Goal: Task Accomplishment & Management: Complete application form

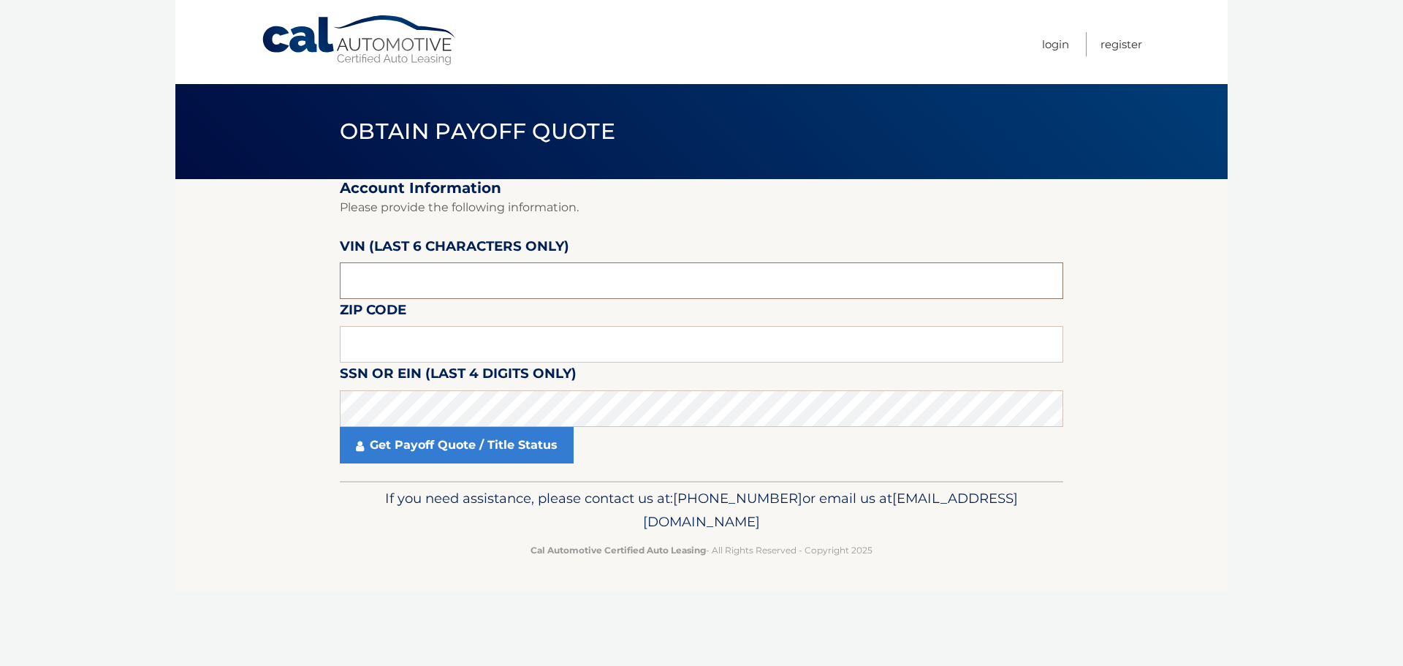
click at [393, 284] on input "text" at bounding box center [701, 280] width 723 height 37
click at [409, 285] on input "text" at bounding box center [701, 280] width 723 height 37
click at [410, 285] on input "text" at bounding box center [701, 280] width 723 height 37
type input "421264"
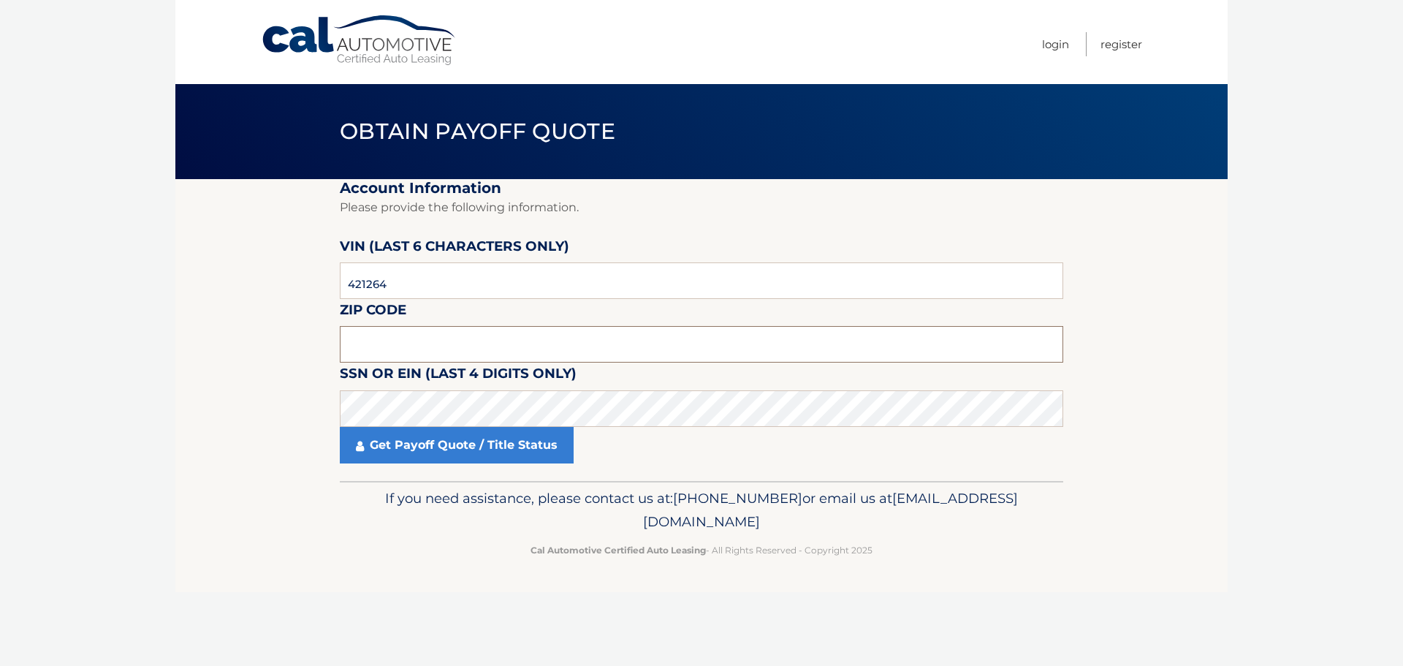
click at [399, 341] on input "text" at bounding box center [701, 344] width 723 height 37
click at [431, 351] on input "text" at bounding box center [701, 344] width 723 height 37
type input "08109"
click button "For Originating Dealer" at bounding box center [0, 0] width 0 height 0
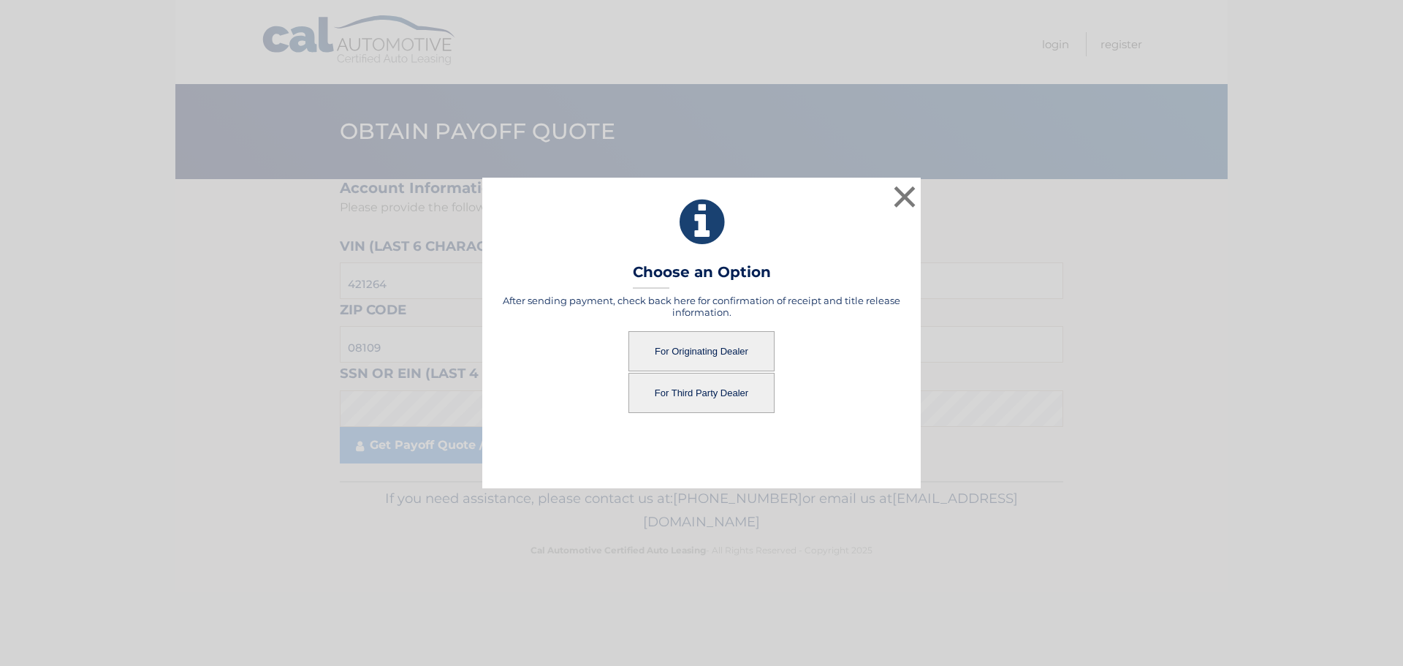
click at [713, 352] on button "For Originating Dealer" at bounding box center [701, 351] width 146 height 40
click at [693, 352] on button "For Originating Dealer" at bounding box center [701, 351] width 146 height 40
click at [692, 350] on button "For Originating Dealer" at bounding box center [701, 351] width 146 height 40
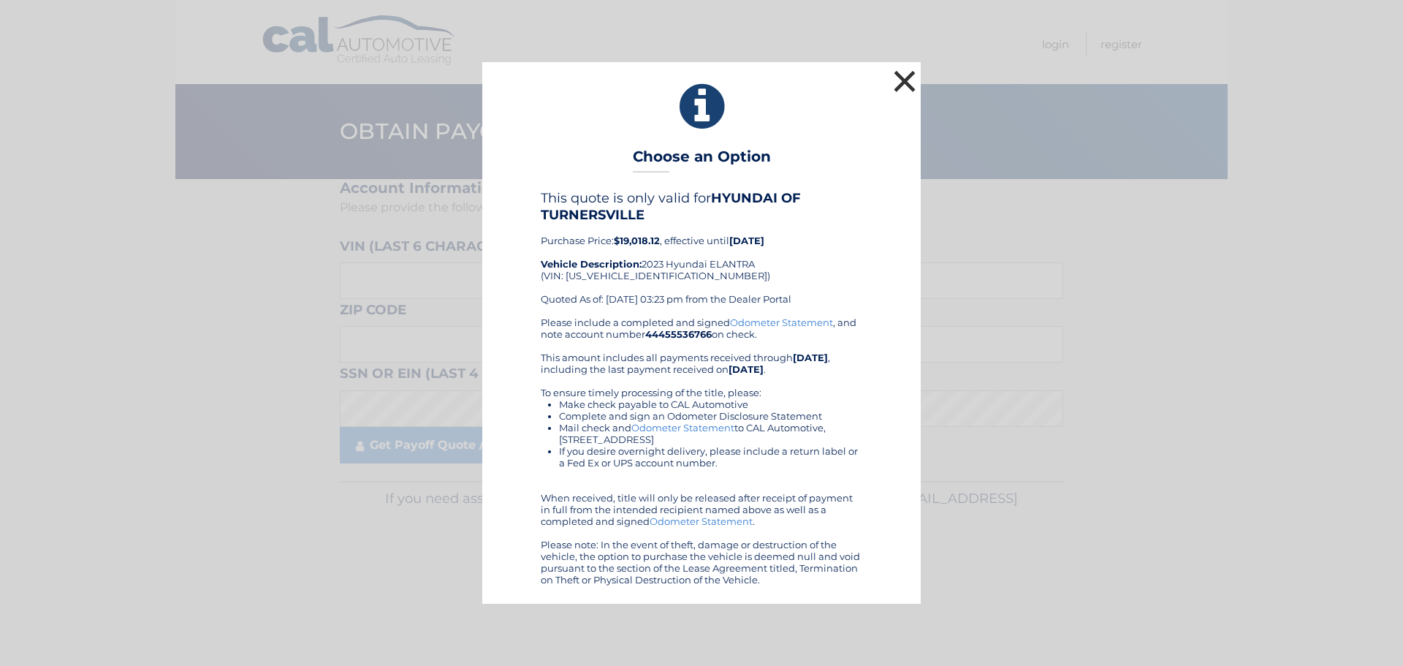
click at [908, 79] on button "×" at bounding box center [904, 80] width 29 height 29
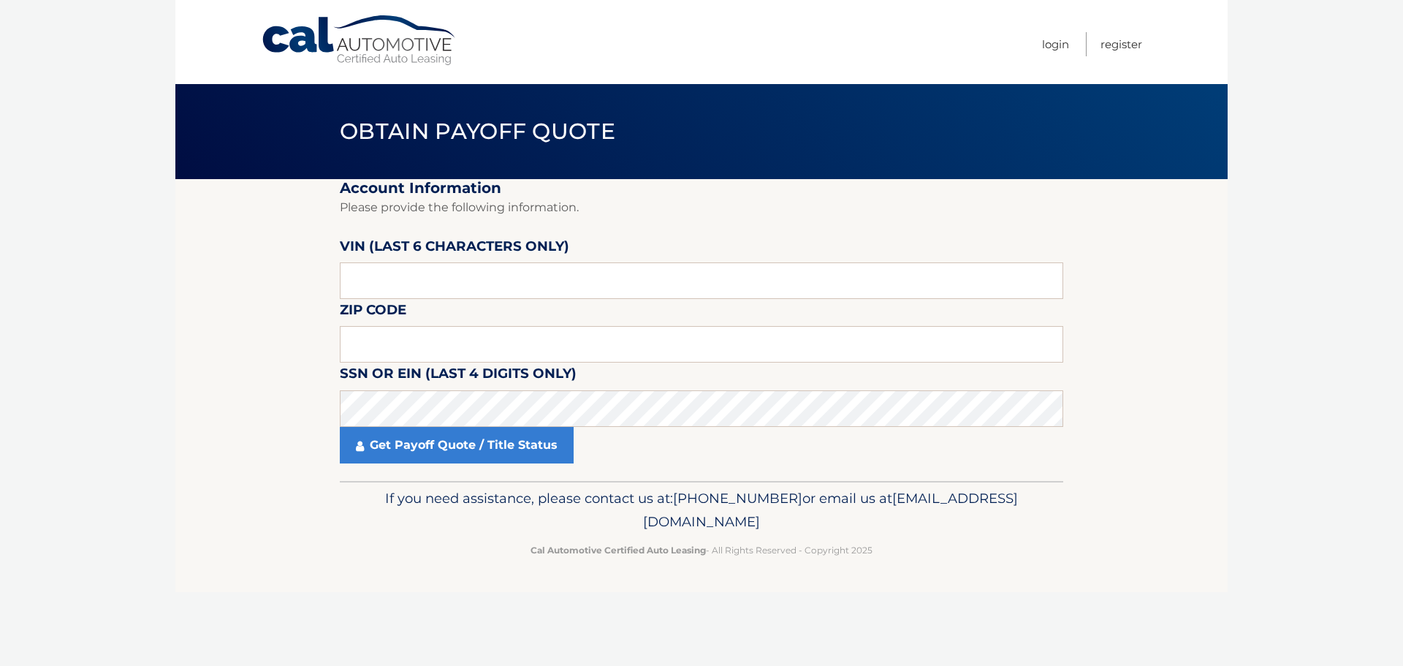
click at [376, 37] on link "Cal Automotive" at bounding box center [359, 41] width 197 height 52
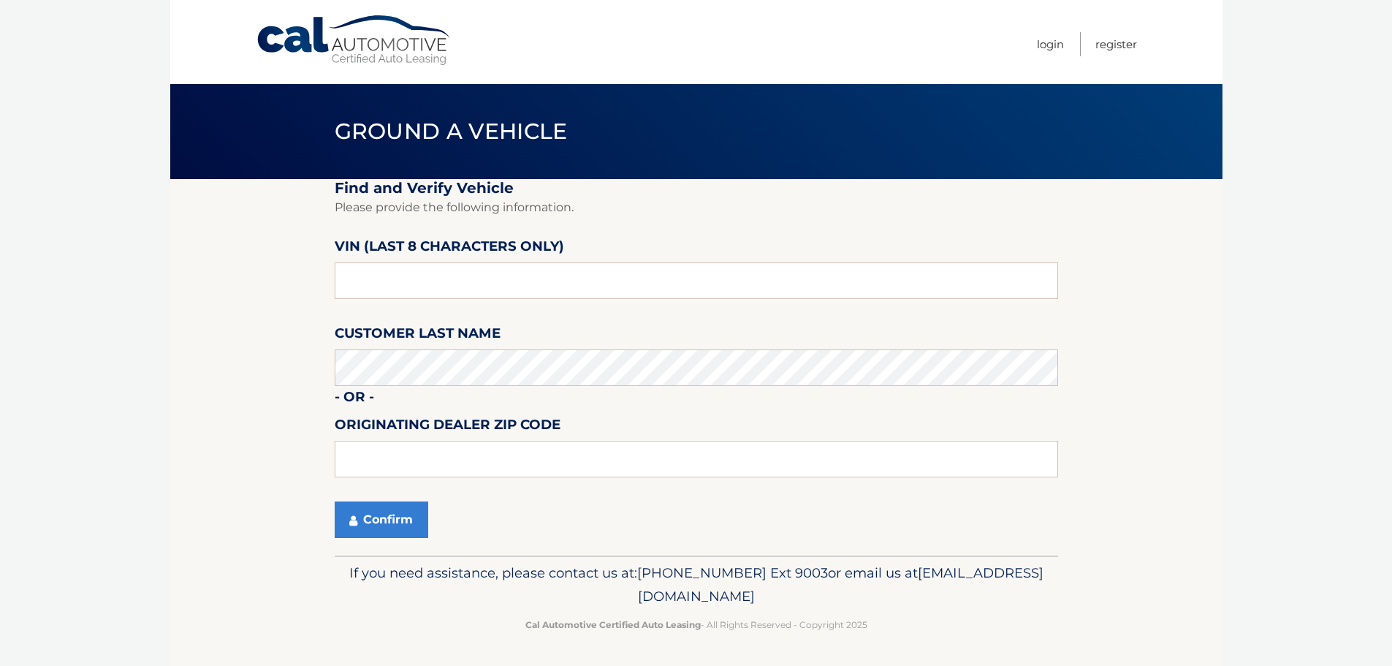
scroll to position [1, 0]
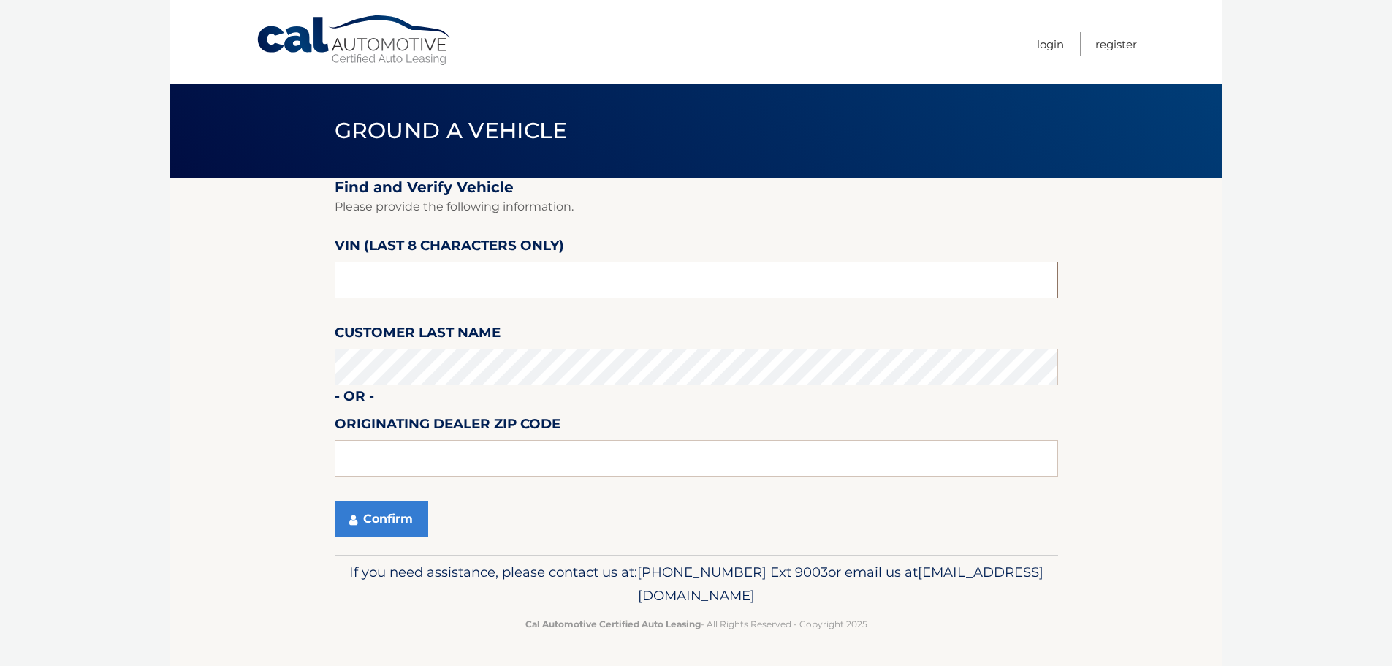
click at [426, 284] on input "text" at bounding box center [696, 280] width 723 height 37
type input "PU421264"
type input "08012"
click at [392, 514] on button "Confirm" at bounding box center [382, 519] width 94 height 37
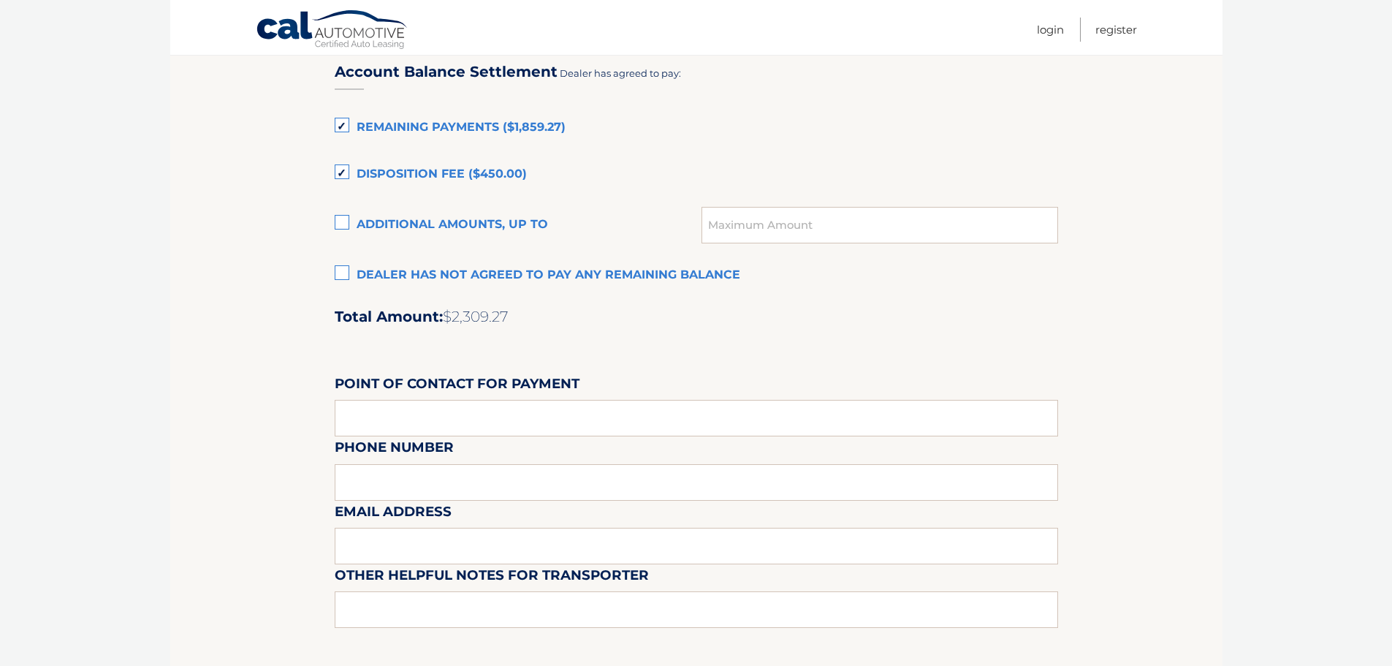
scroll to position [1006, 0]
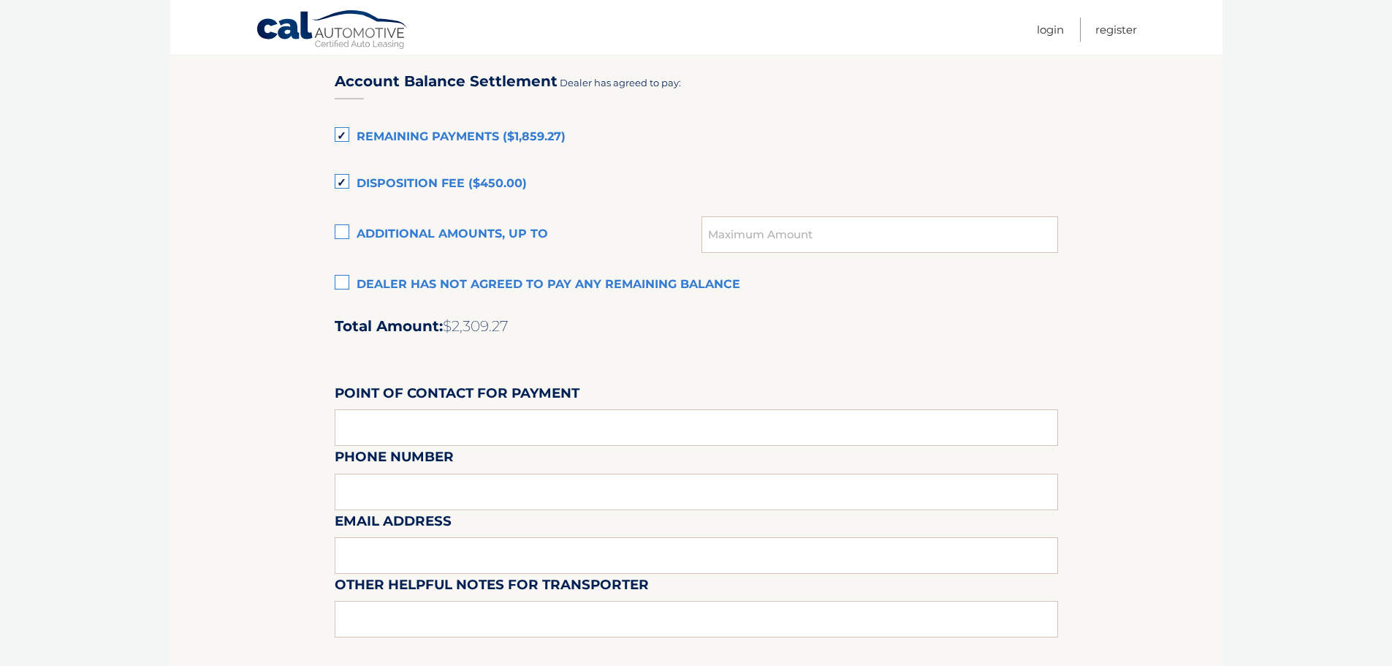
click at [351, 33] on link "Cal Automotive" at bounding box center [332, 30] width 153 height 42
